Goal: Task Accomplishment & Management: Manage account settings

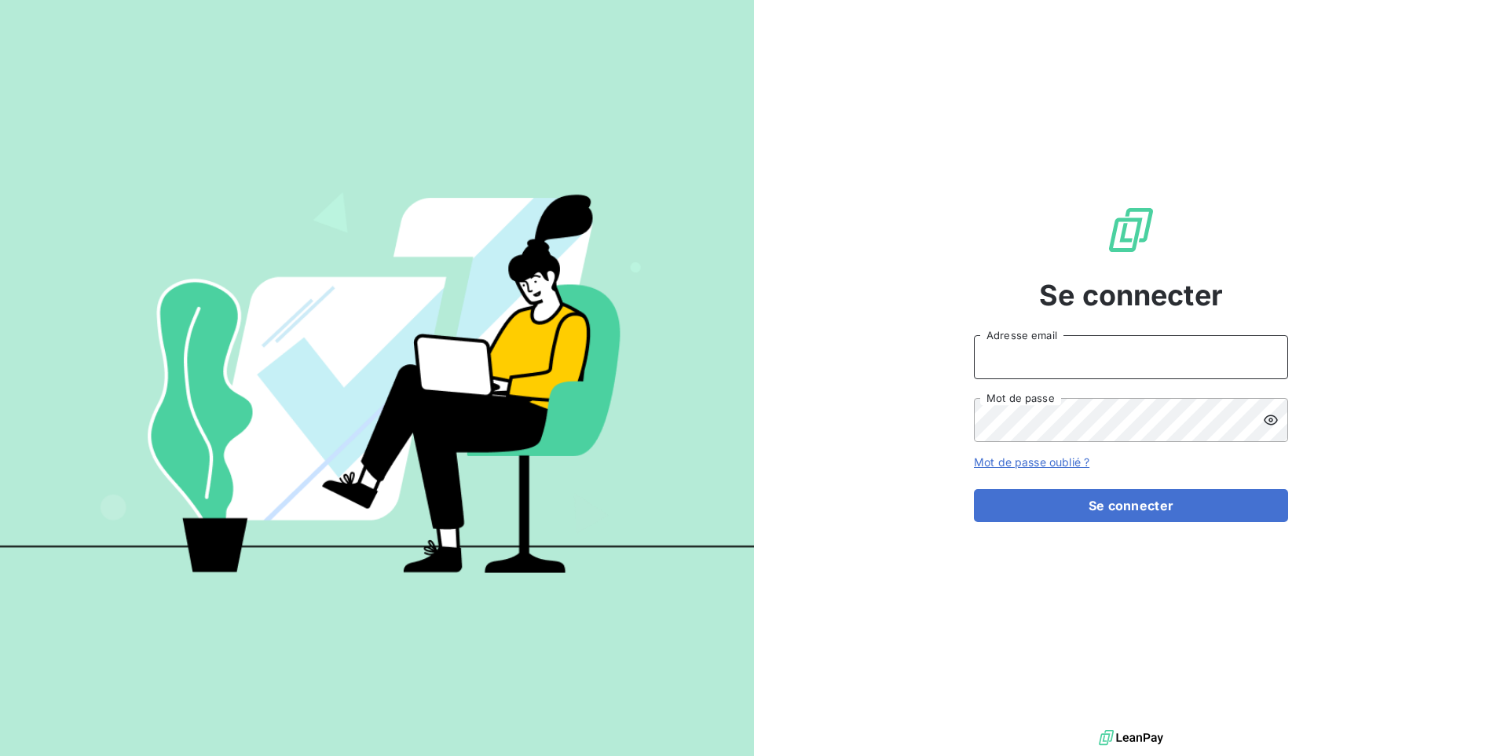
click at [1095, 342] on input "Adresse email" at bounding box center [1131, 357] width 314 height 44
type input "admin@gonzalezbtp"
click at [974, 489] on button "Se connecter" at bounding box center [1131, 505] width 314 height 33
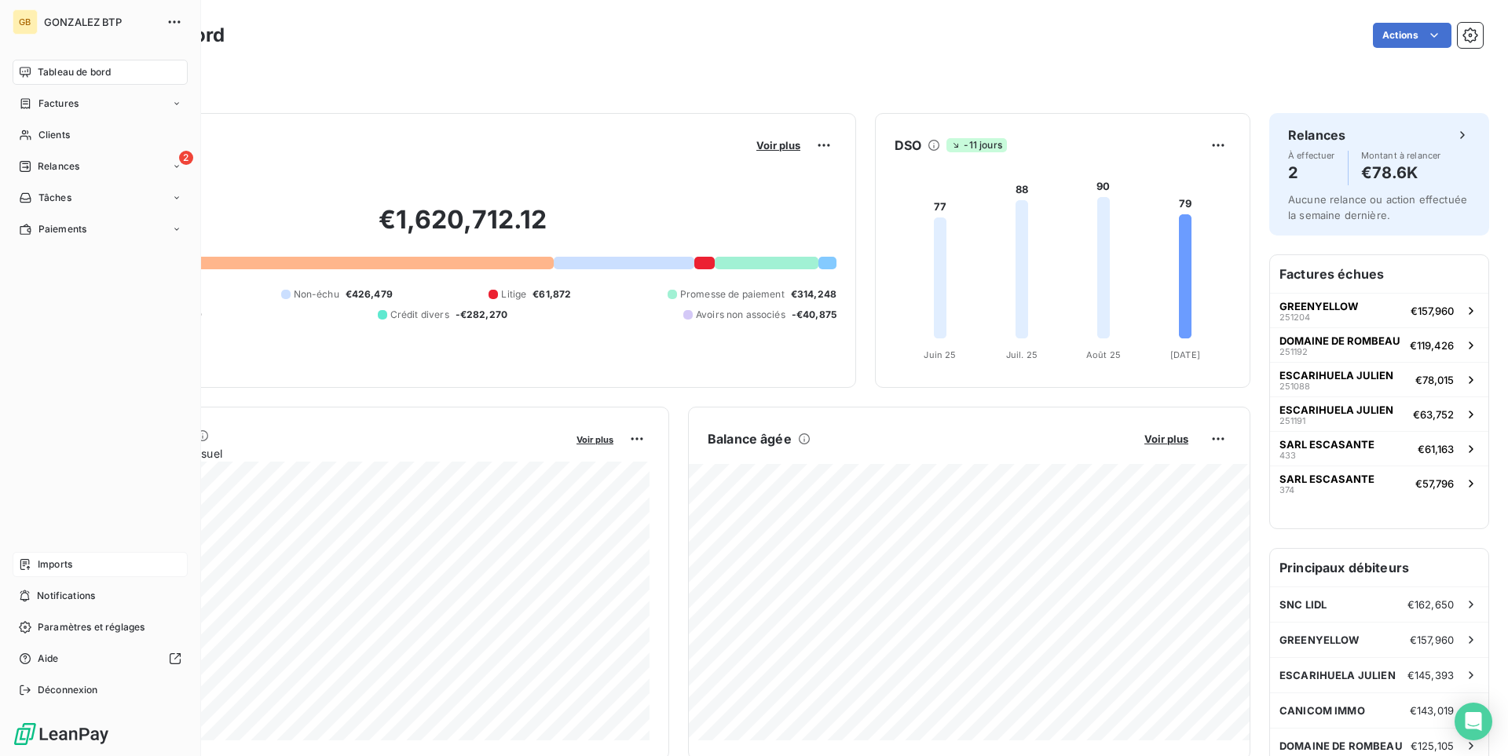
click at [82, 564] on div "Imports" at bounding box center [100, 564] width 175 height 25
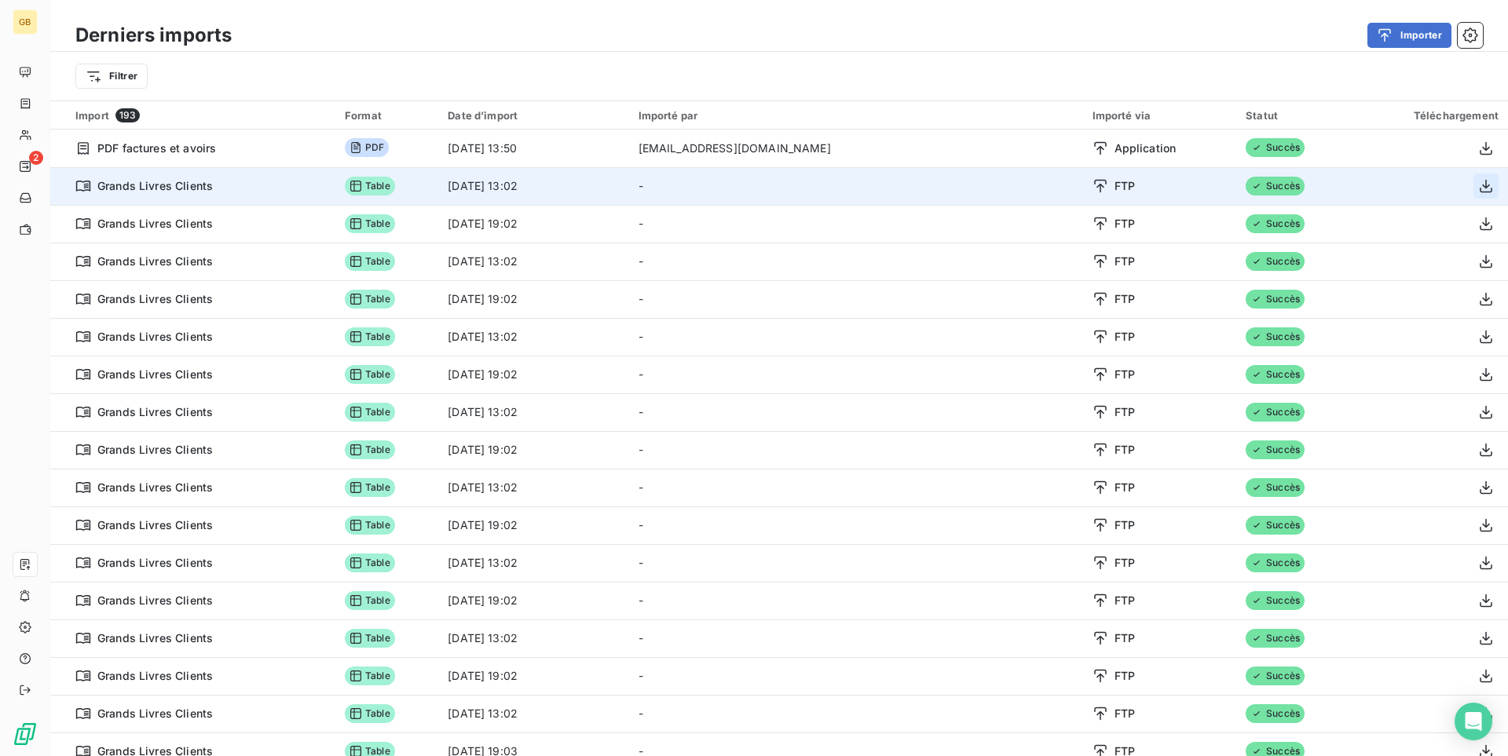
click at [1490, 186] on icon "button" at bounding box center [1486, 186] width 16 height 16
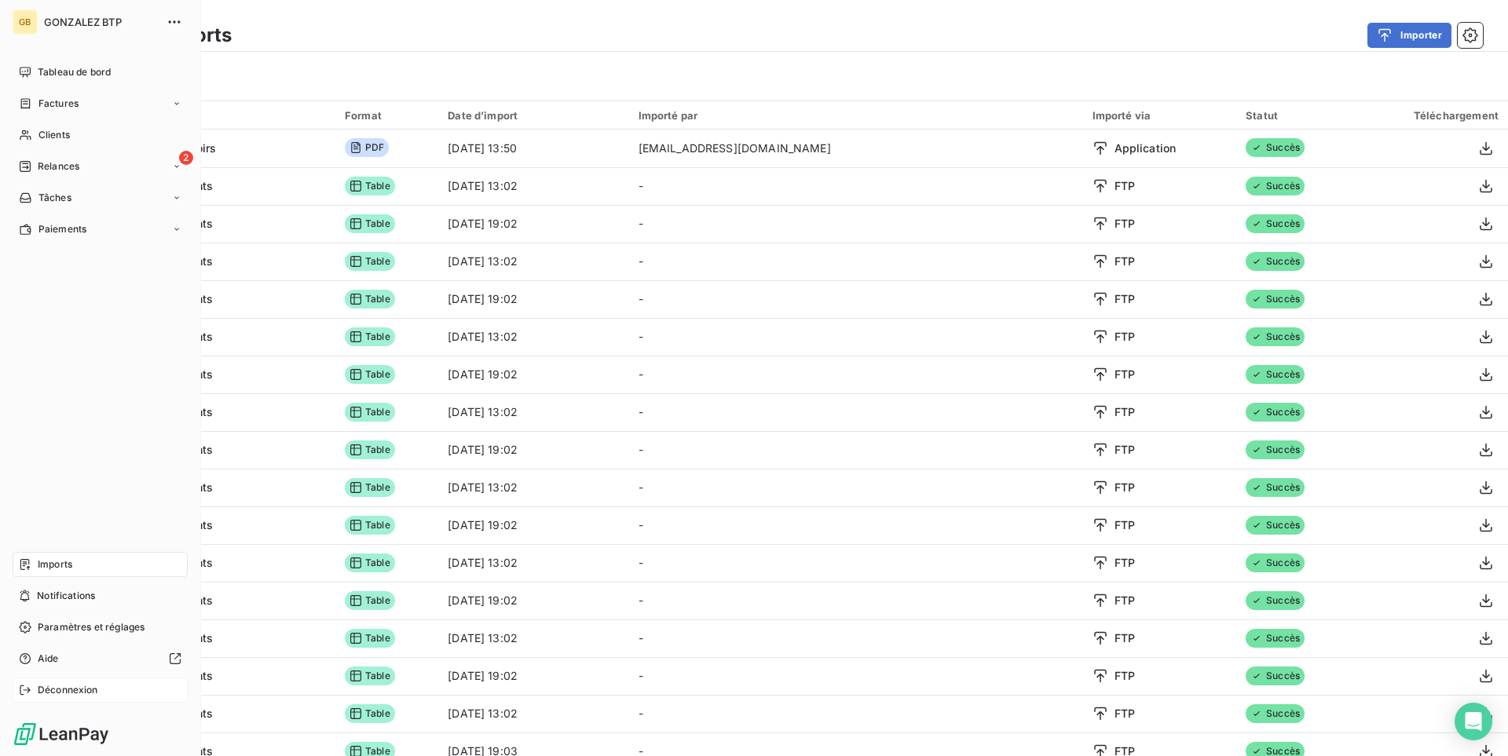
click at [32, 684] on div "Déconnexion" at bounding box center [100, 690] width 175 height 25
